Goal: Information Seeking & Learning: Learn about a topic

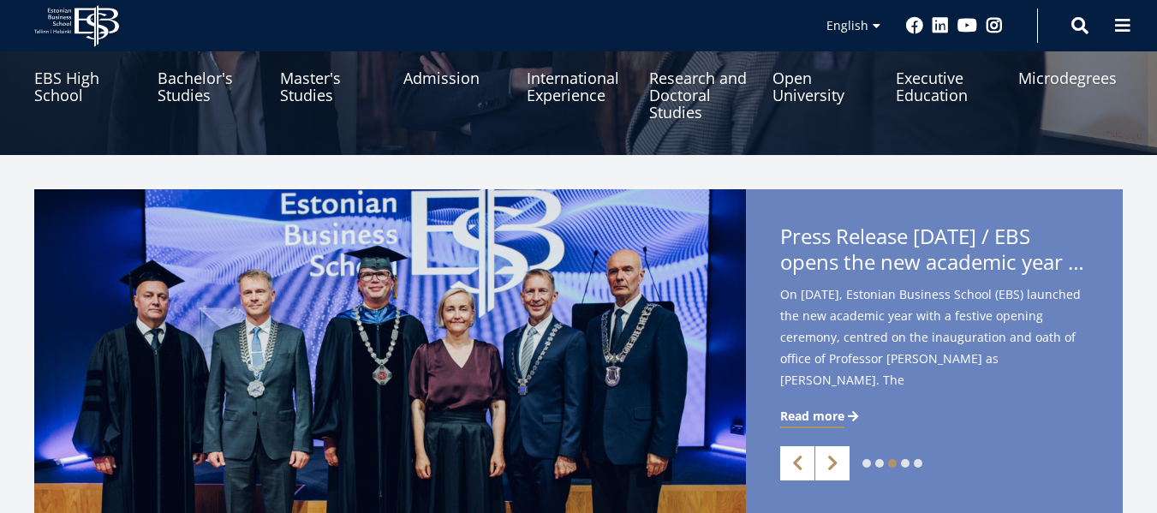
scroll to position [257, 0]
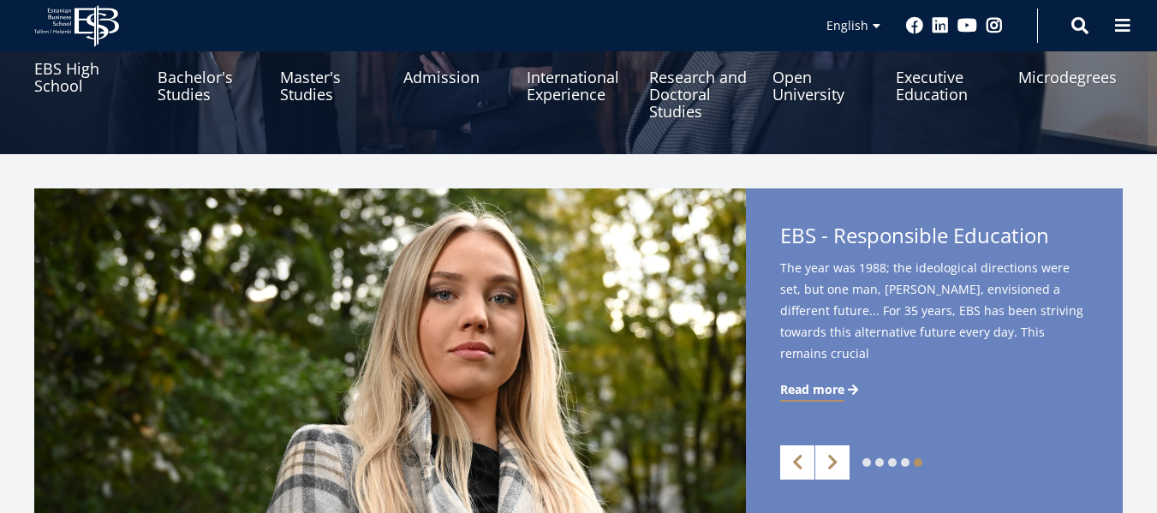
click at [74, 81] on link "EBS High School" at bounding box center [86, 77] width 104 height 86
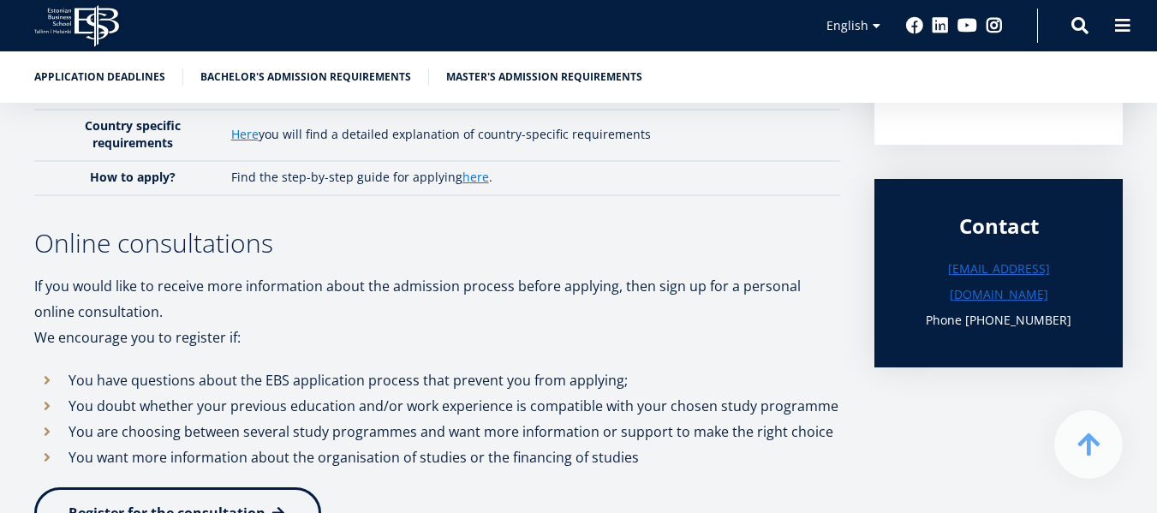
scroll to position [514, 0]
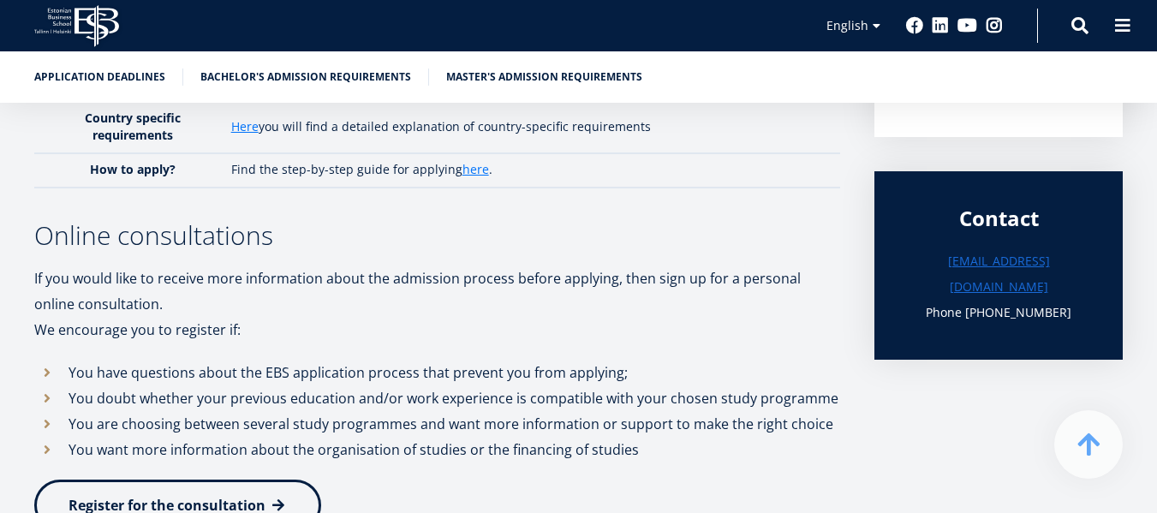
click at [490, 190] on div "We look forward to learning about you through your application to Estonian Busi…" at bounding box center [437, 209] width 806 height 693
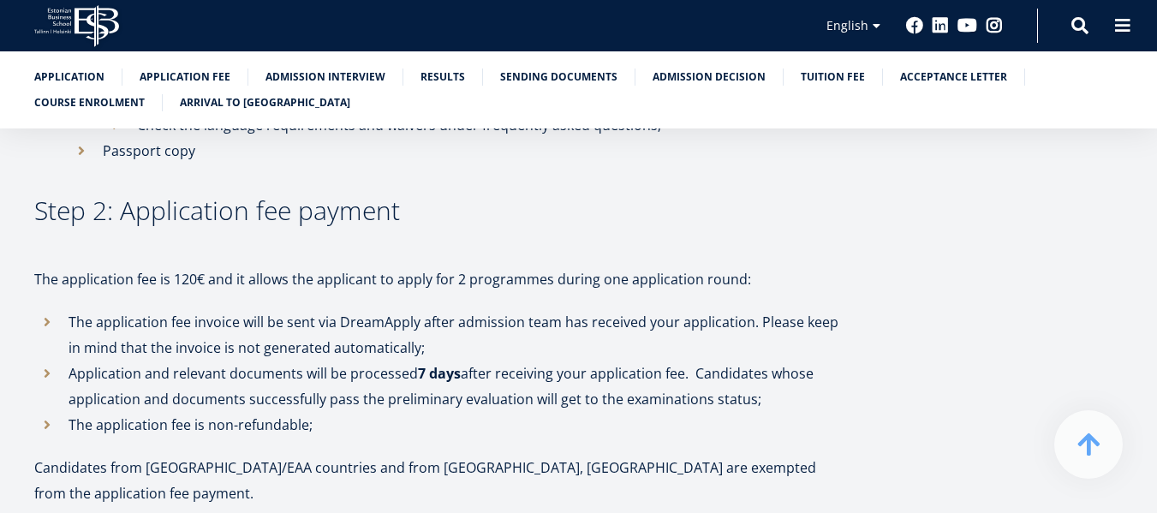
scroll to position [1284, 0]
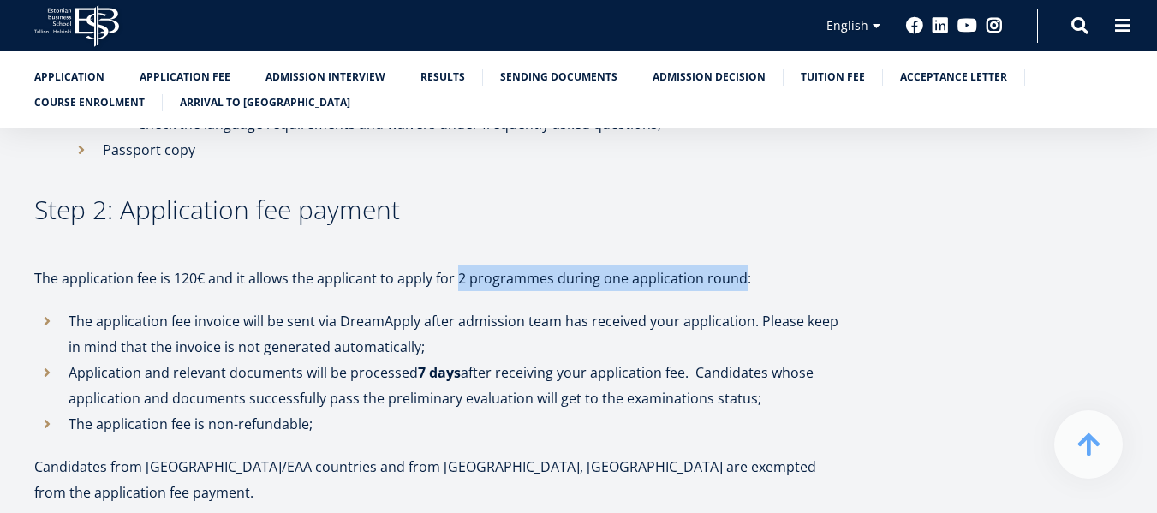
drag, startPoint x: 453, startPoint y: 278, endPoint x: 737, endPoint y: 284, distance: 284.3
click at [737, 284] on p "The application fee is 120€ and it allows the applicant to apply for 2 programm…" at bounding box center [437, 278] width 806 height 26
copy p "2 programmes during one application round"
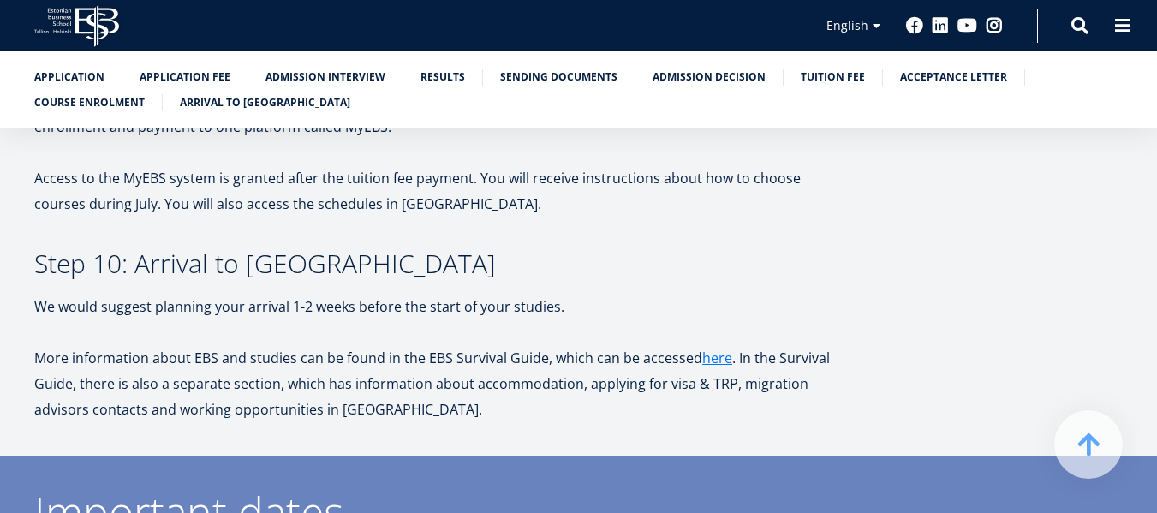
scroll to position [4708, 0]
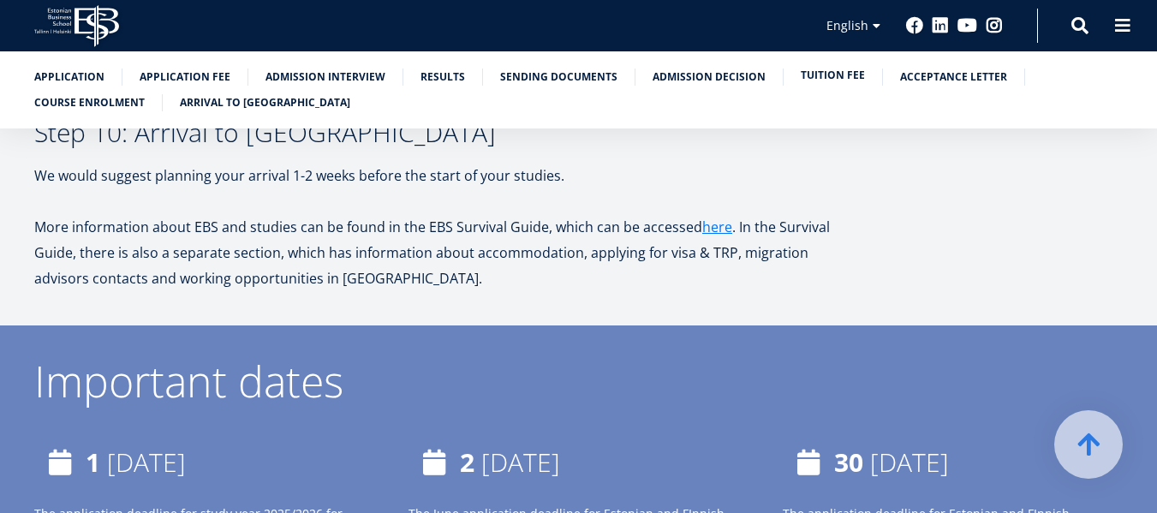
click at [803, 74] on link "Tuition fee" at bounding box center [832, 75] width 64 height 17
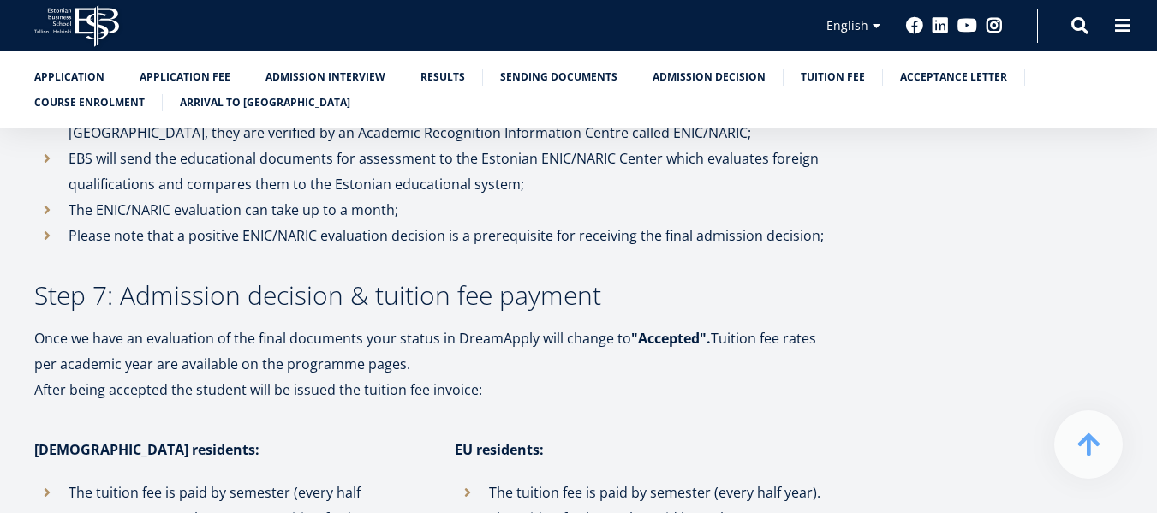
scroll to position [3476, 0]
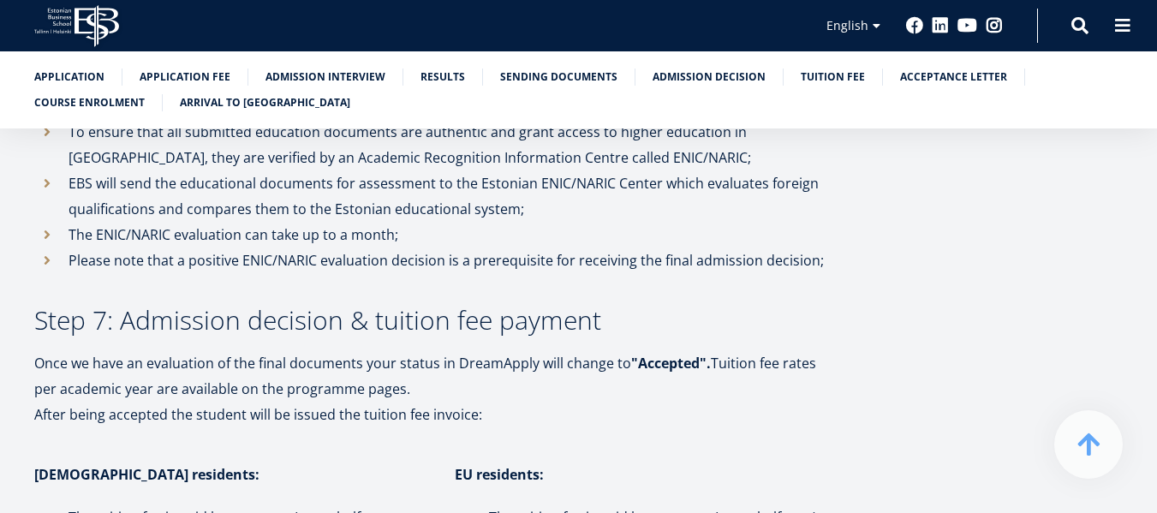
drag, startPoint x: 42, startPoint y: 343, endPoint x: 481, endPoint y: 361, distance: 439.5
copy div "Once we have an evaluation of the final documents your status in DreamApply wil…"
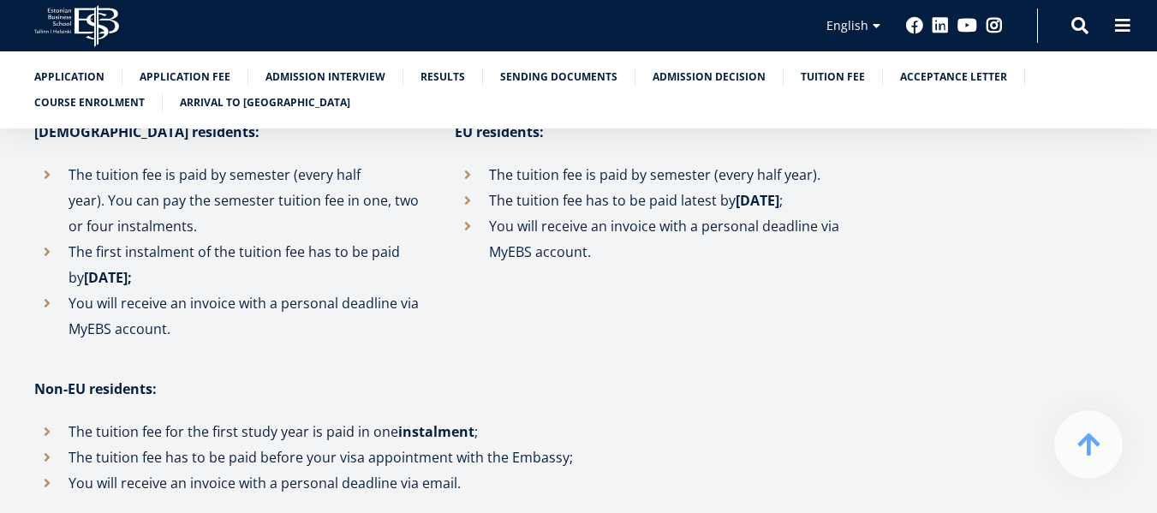
scroll to position [3904, 0]
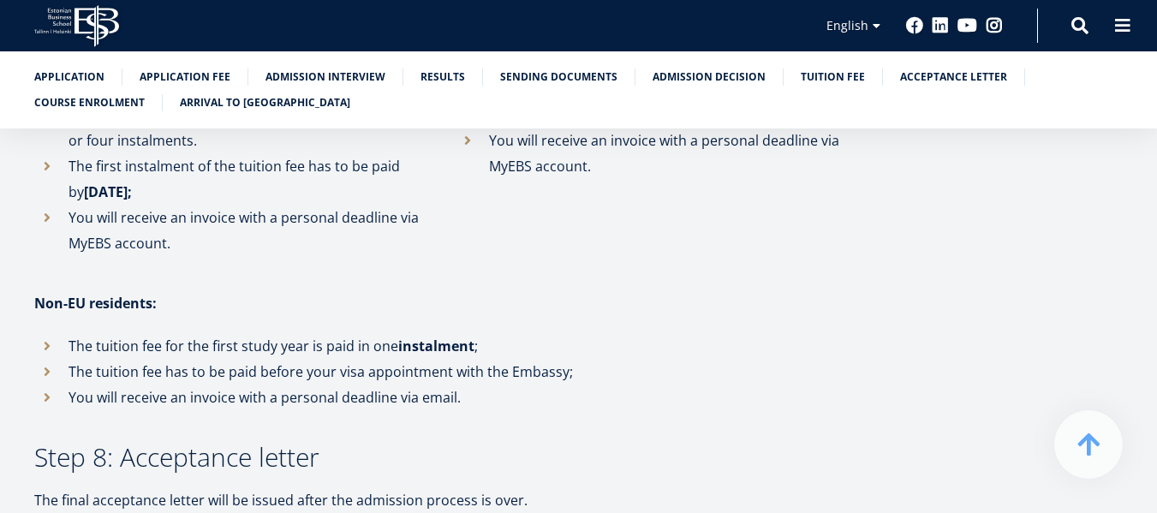
drag, startPoint x: 69, startPoint y: 289, endPoint x: 69, endPoint y: 318, distance: 28.2
click at [69, 333] on li "The tuition fee for the first study year is paid in one instalment ;" at bounding box center [437, 346] width 806 height 26
drag, startPoint x: 69, startPoint y: 318, endPoint x: 466, endPoint y: 353, distance: 397.9
click at [466, 353] on ul "The tuition fee for the first study year is paid in one instalment ; The tuitio…" at bounding box center [437, 371] width 806 height 77
copy ul "The tuition fee for the first study year is paid in one instalment ; The tuitio…"
